Goal: Transaction & Acquisition: Obtain resource

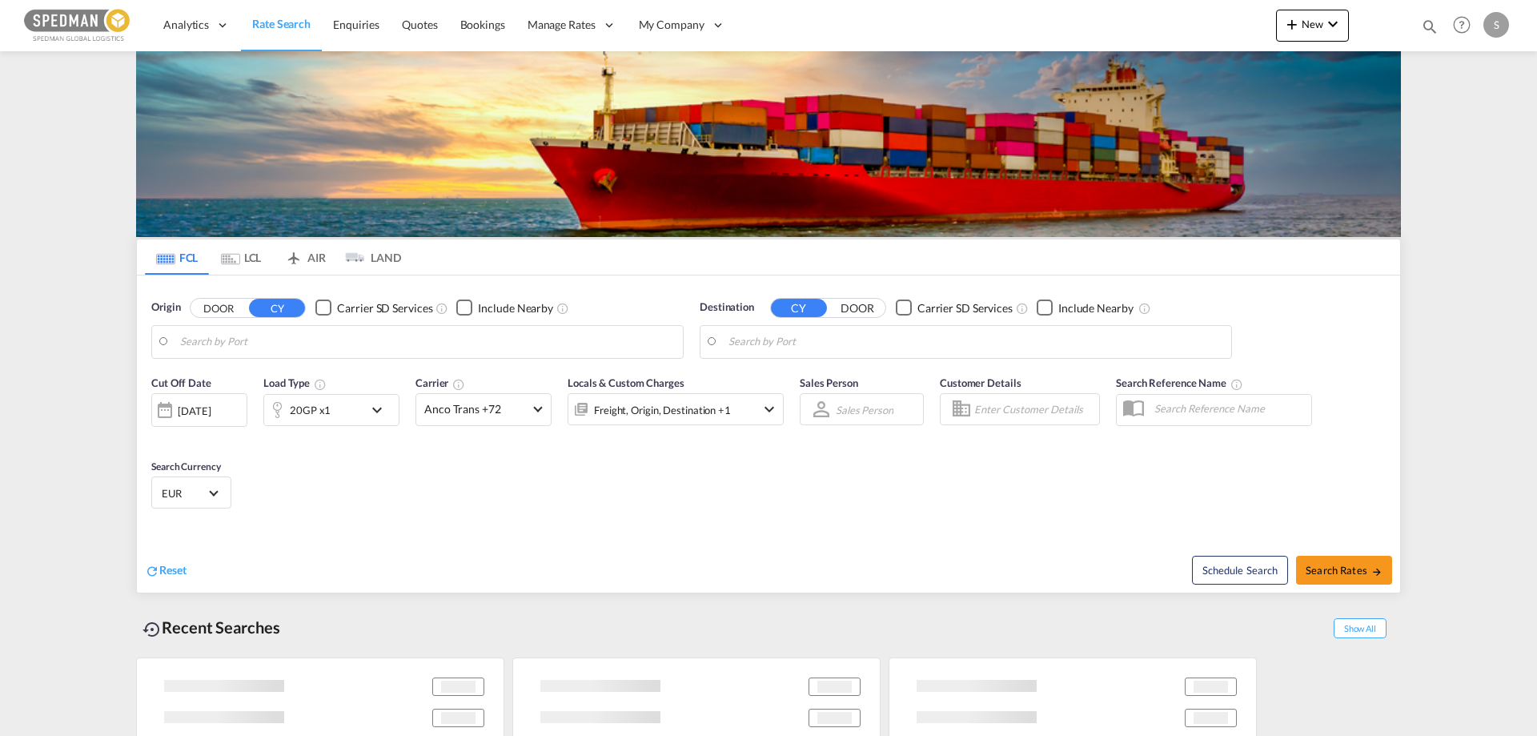
type input "[GEOGRAPHIC_DATA], DKFRC"
type input "Shanghai, CNSHA"
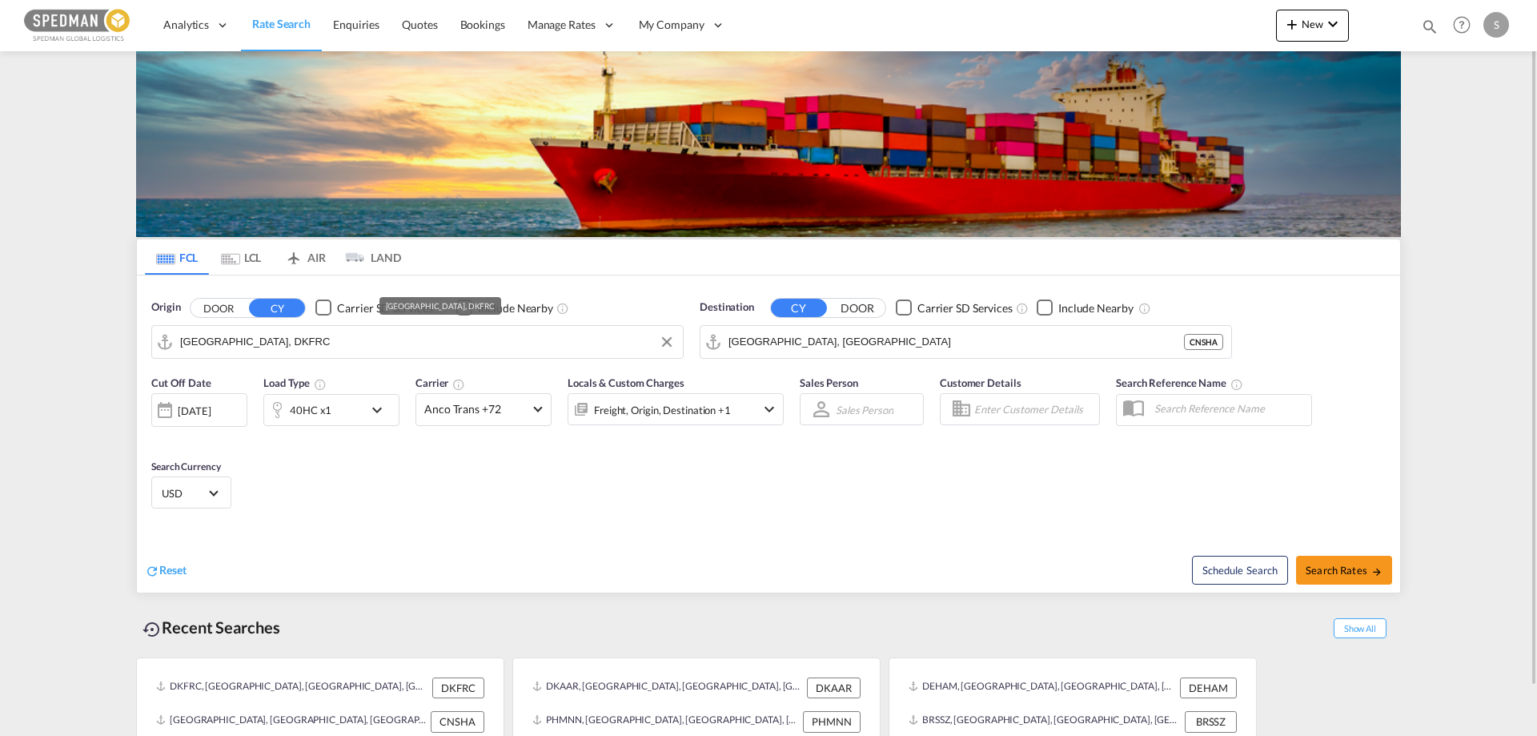
click at [268, 341] on input "Fredericia, DKFRC" at bounding box center [427, 342] width 495 height 24
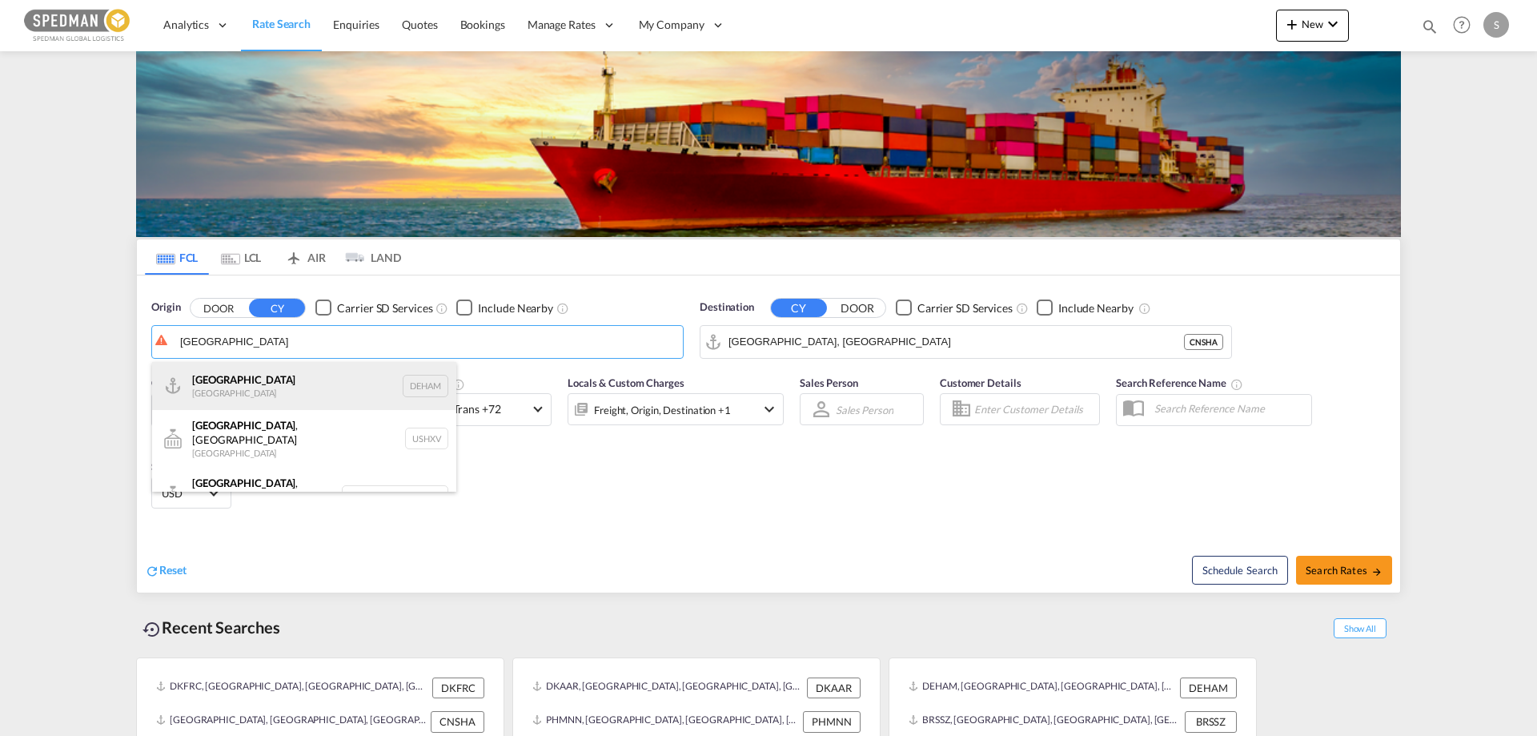
click at [223, 380] on div "Hamburg Germany DEHAM" at bounding box center [304, 386] width 304 height 48
type input "Hamburg, DEHAM"
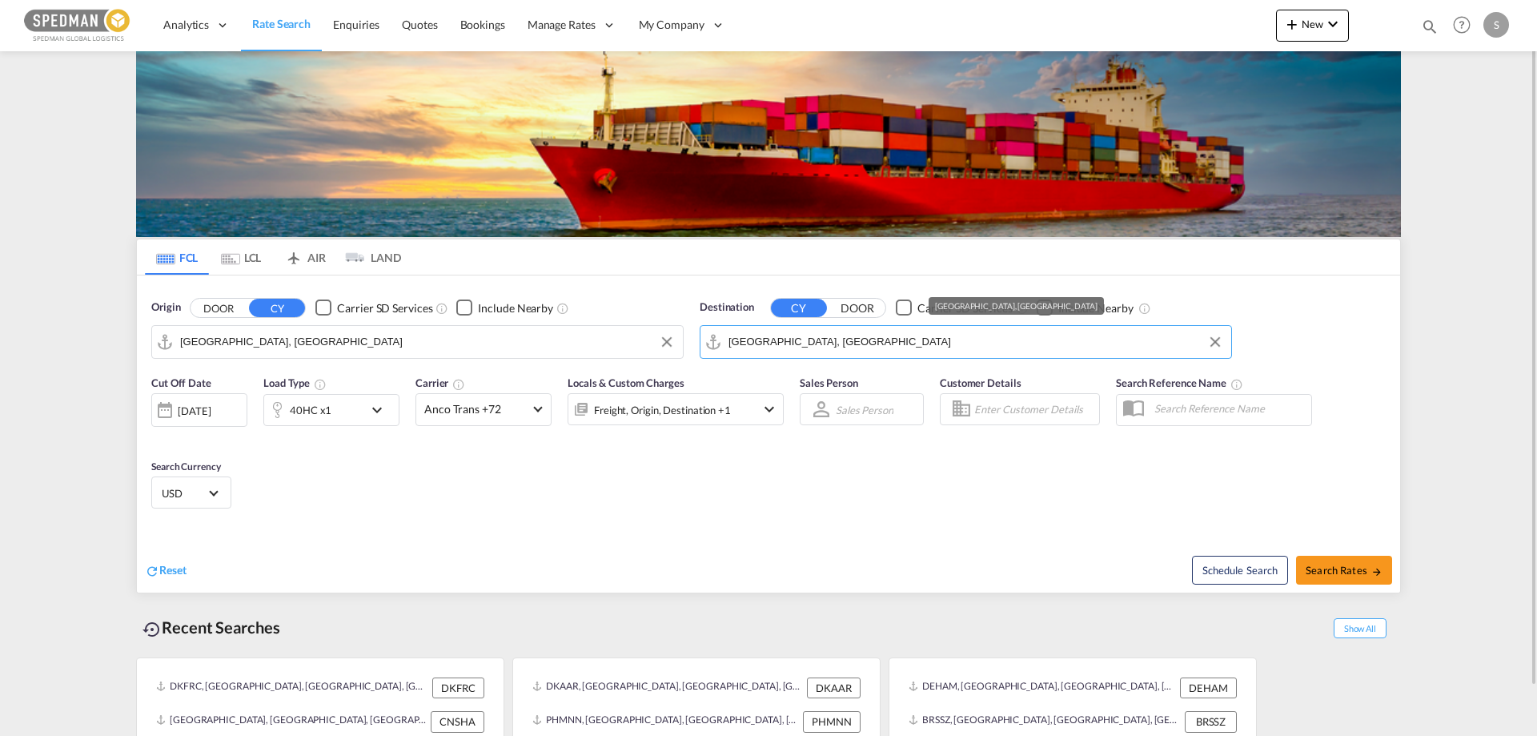
click at [852, 338] on input "Shanghai, CNSHA" at bounding box center [976, 342] width 495 height 24
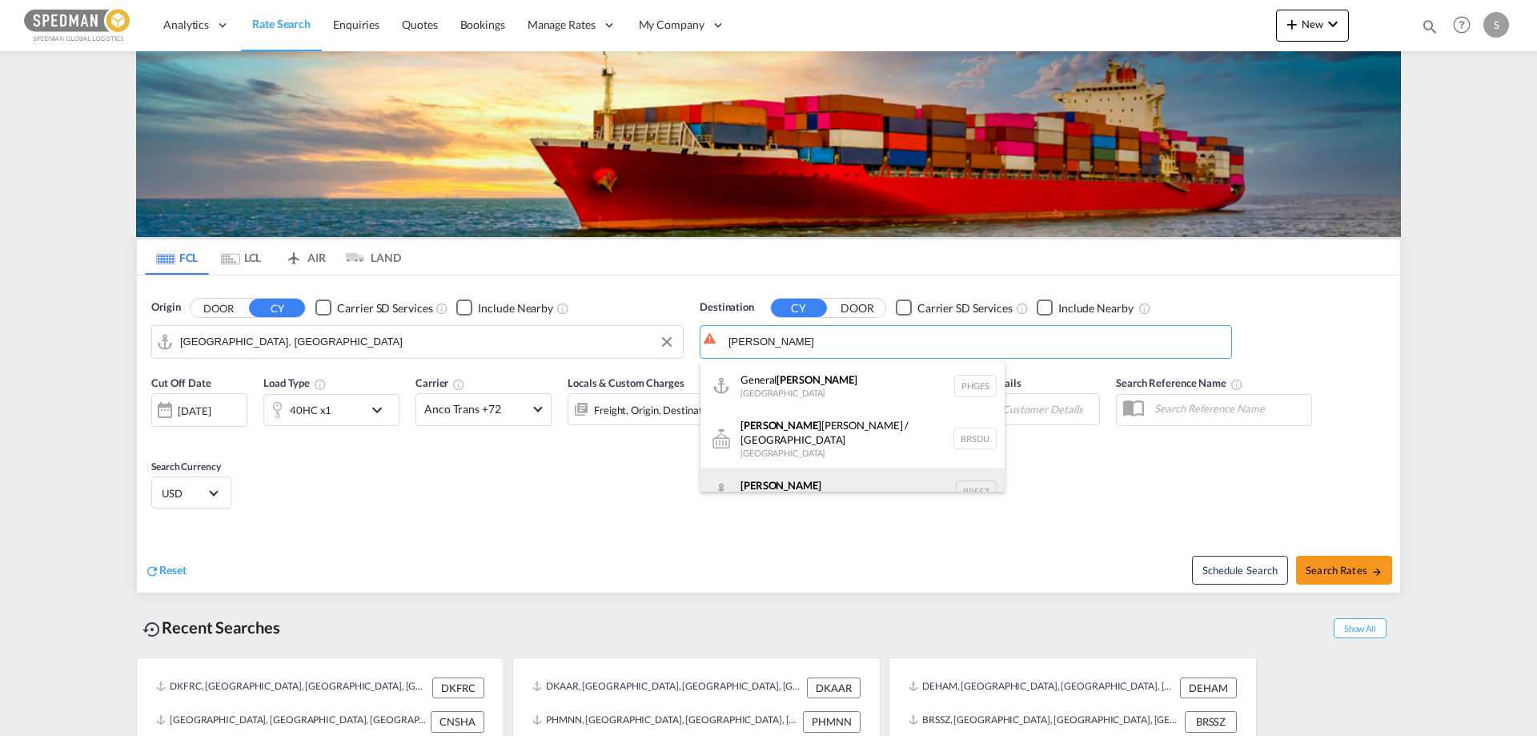
click at [760, 480] on div "Santos Brazil BRSSZ" at bounding box center [853, 492] width 304 height 48
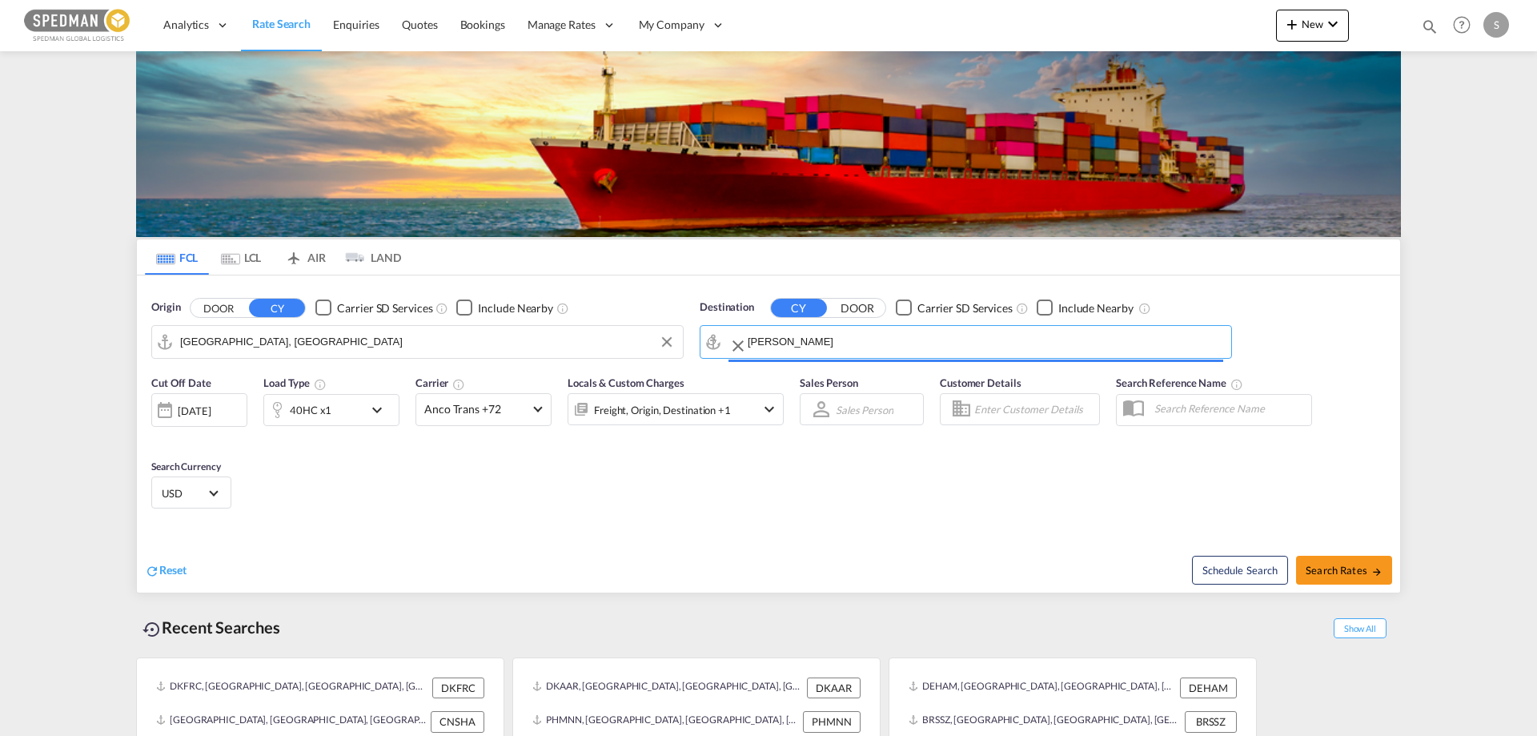
type input "Santos, BRSSZ"
click at [201, 492] on span "USD" at bounding box center [184, 493] width 45 height 14
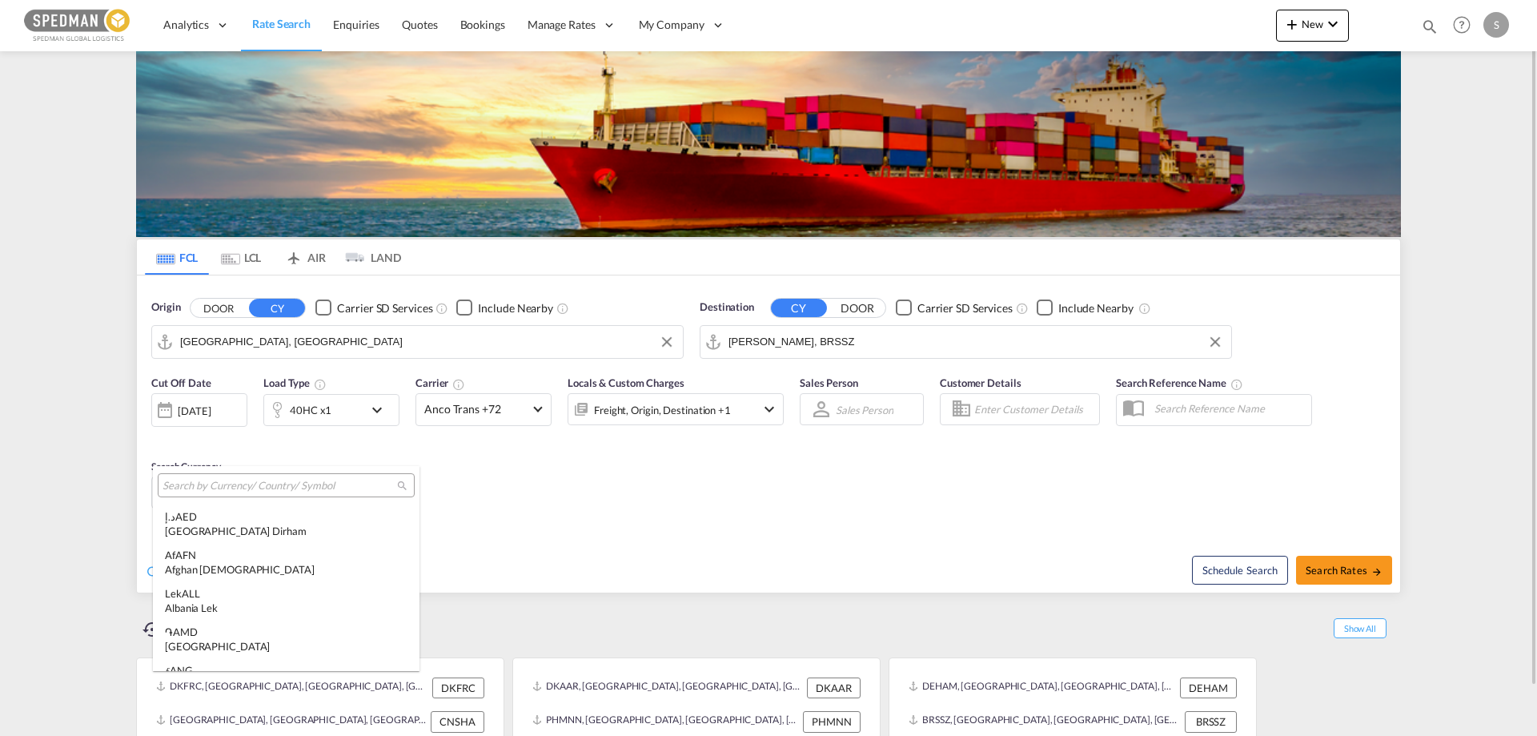
scroll to position [5528, 0]
click at [201, 490] on input "search" at bounding box center [280, 486] width 235 height 14
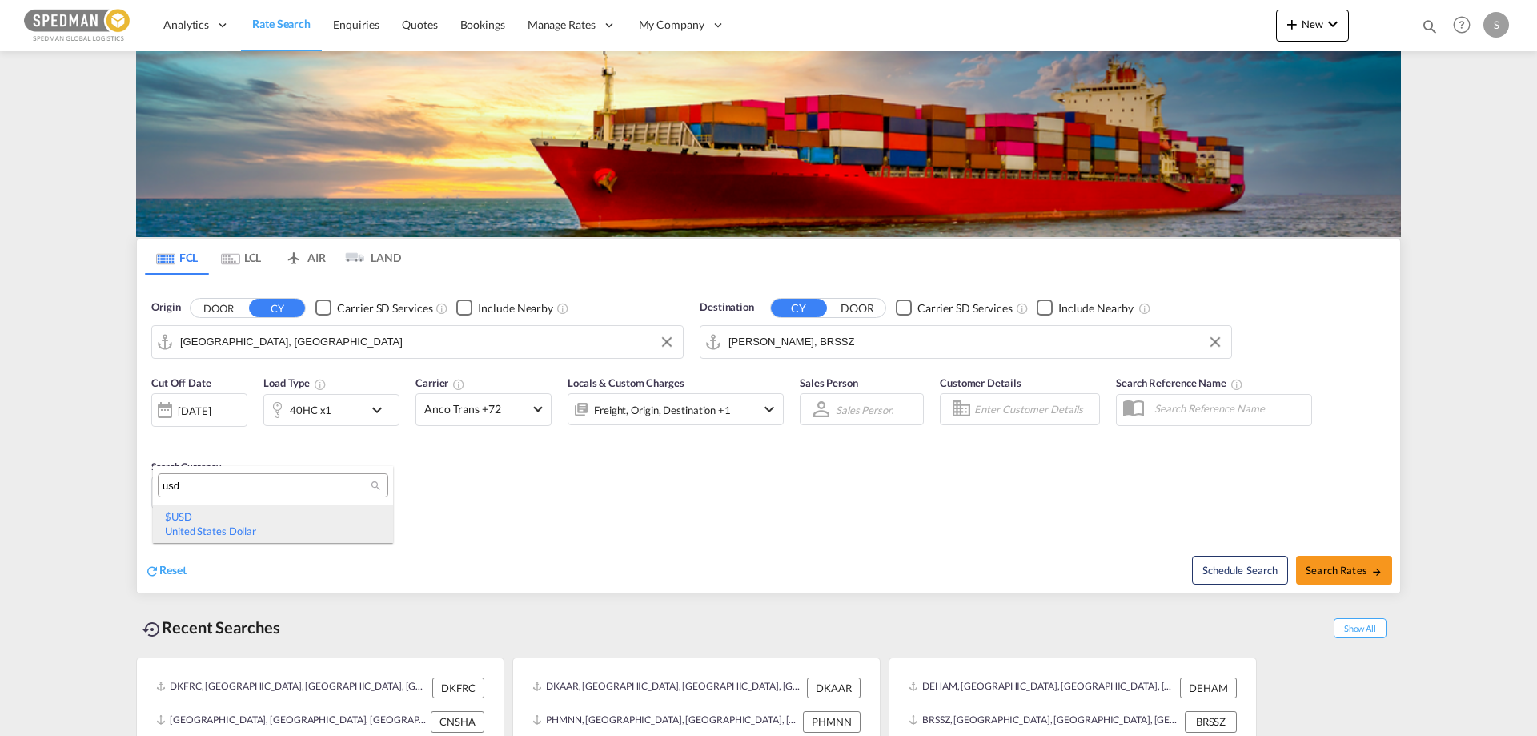
type input "usd"
click at [184, 513] on div "$ USD United States Dollar" at bounding box center [273, 523] width 216 height 29
click at [1329, 572] on span "Search Rates" at bounding box center [1344, 570] width 77 height 13
type input "DEHAM to BRSSZ / 5 Sep 2025"
